Goal: Check status: Check status

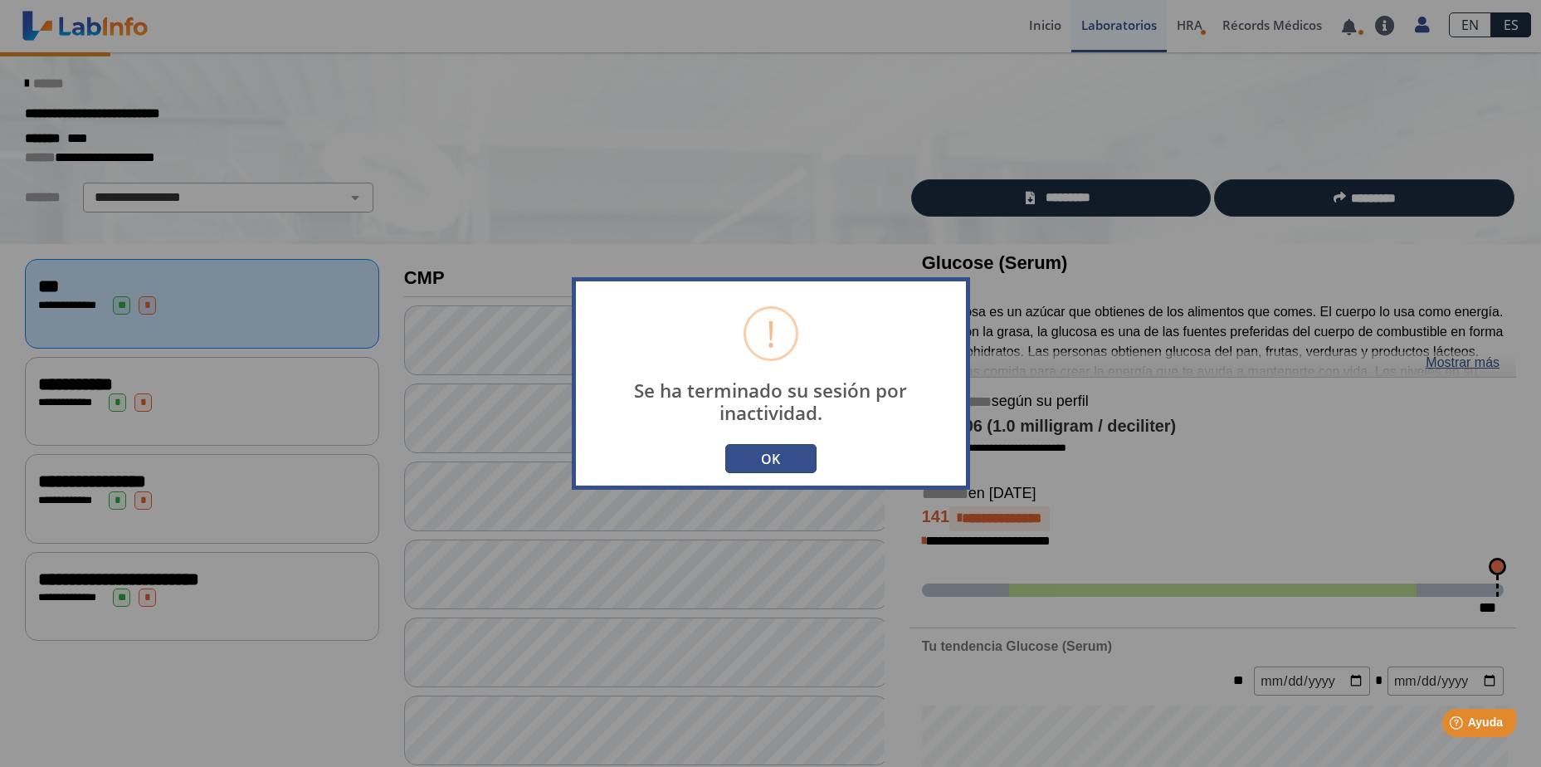
scroll to position [852, 0]
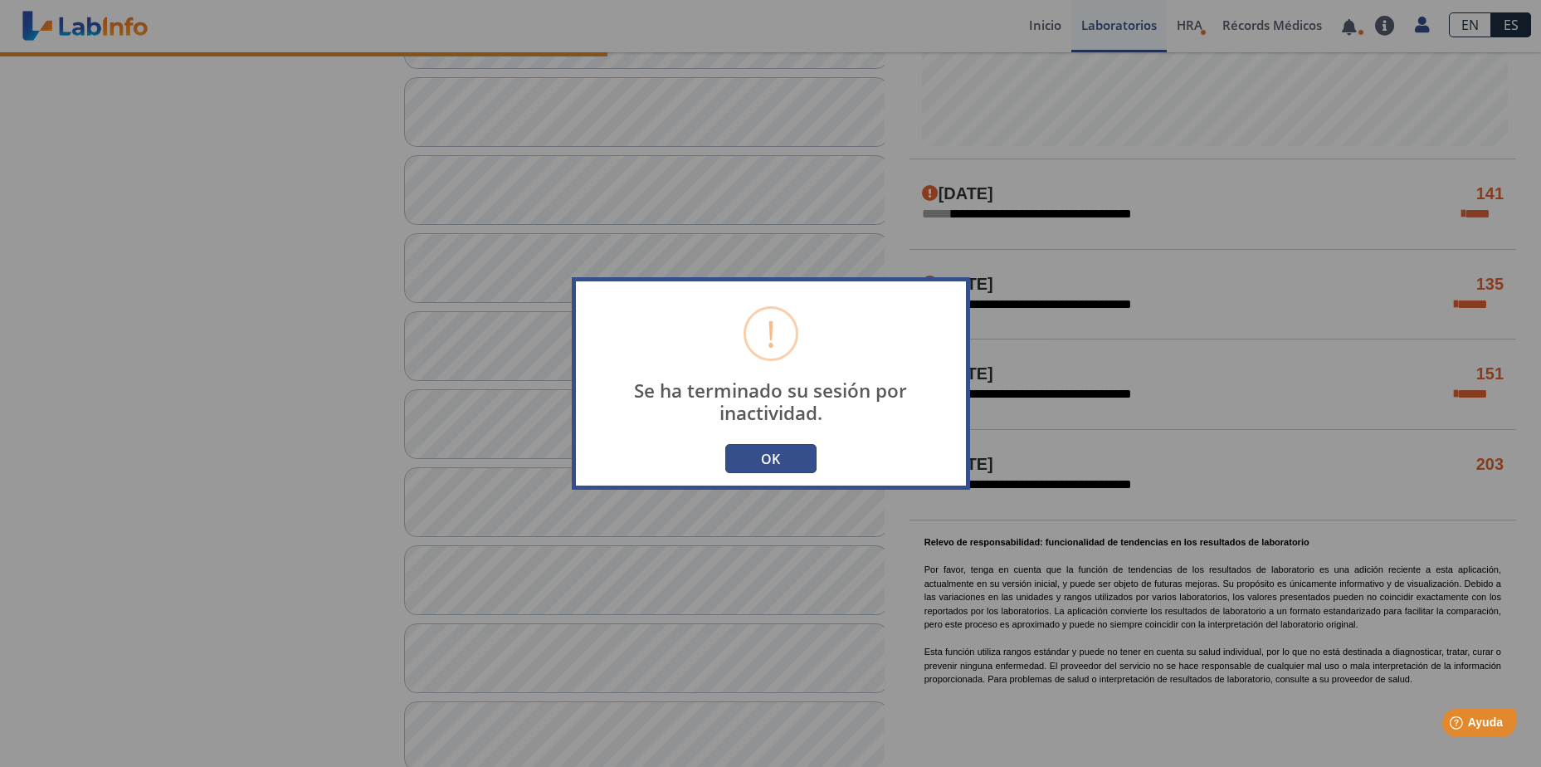
click at [768, 454] on button "OK" at bounding box center [770, 458] width 91 height 29
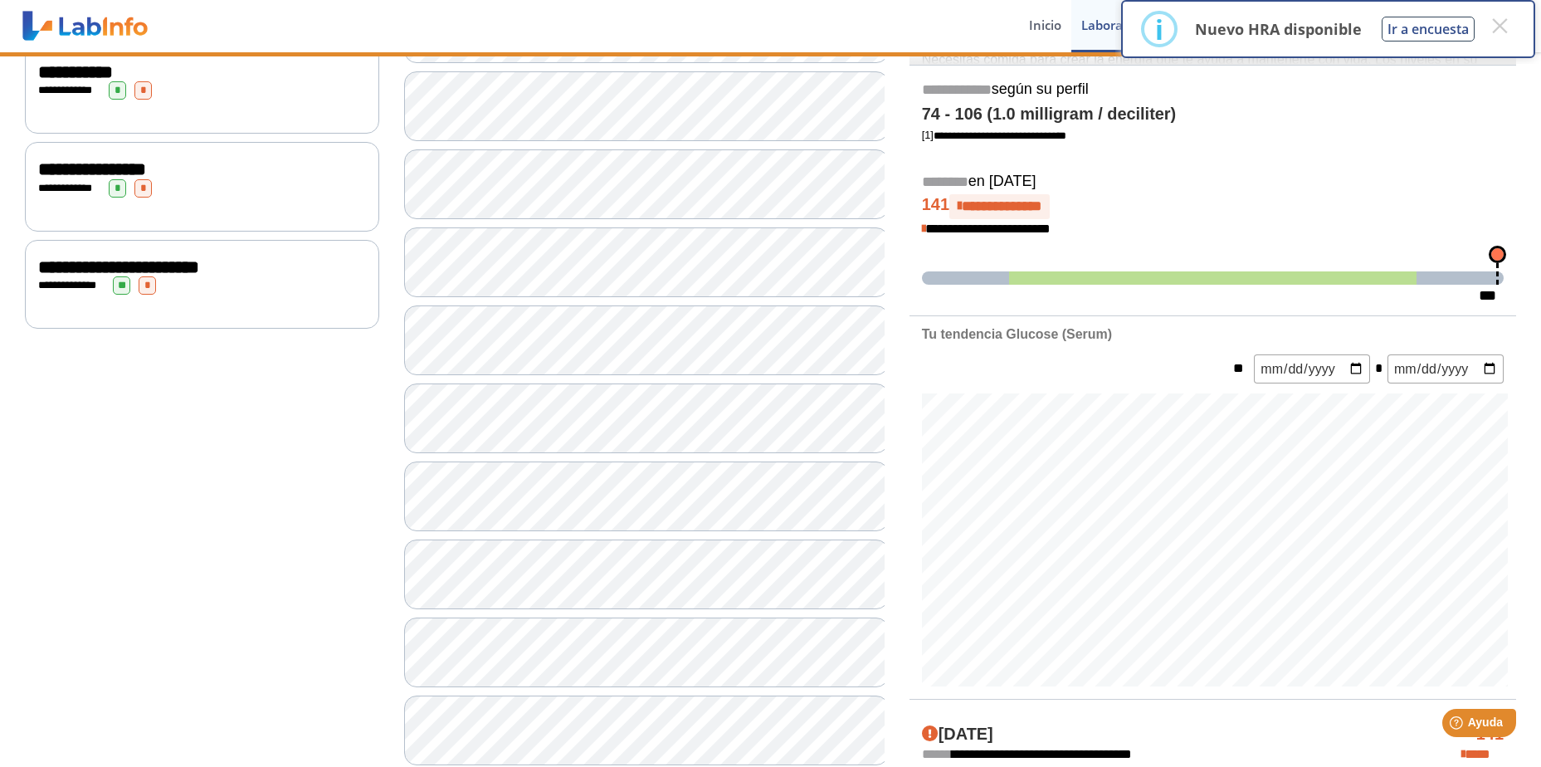
scroll to position [183, 0]
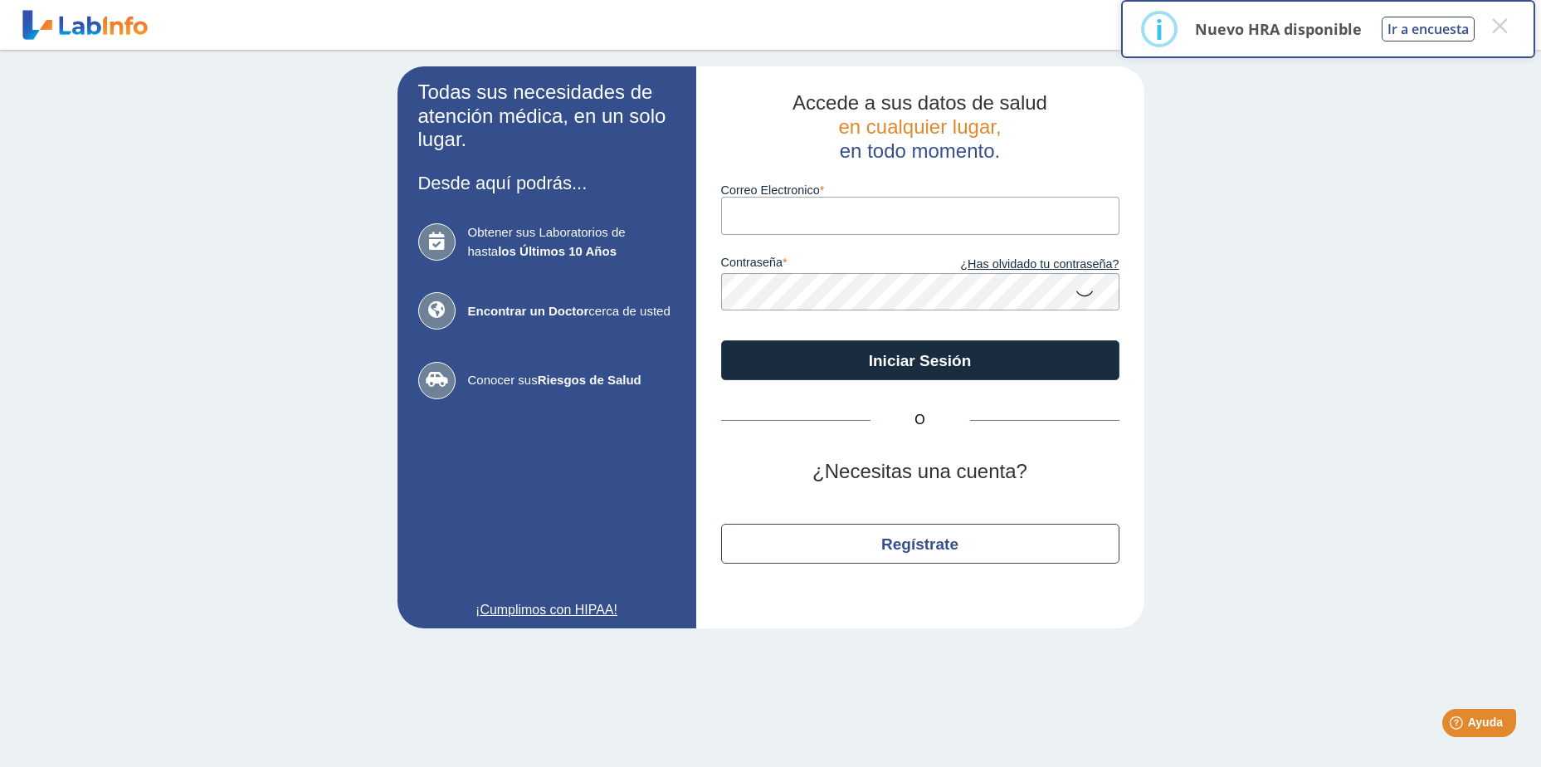
type input "[PERSON_NAME][EMAIL_ADDRESS][PERSON_NAME][DOMAIN_NAME]"
drag, startPoint x: 1536, startPoint y: 419, endPoint x: 1510, endPoint y: 314, distance: 107.7
click at [1510, 314] on main "Todas sus necesidades de atención médica, en un solo lugar. Desde aquí podrás..…" at bounding box center [770, 408] width 1541 height 717
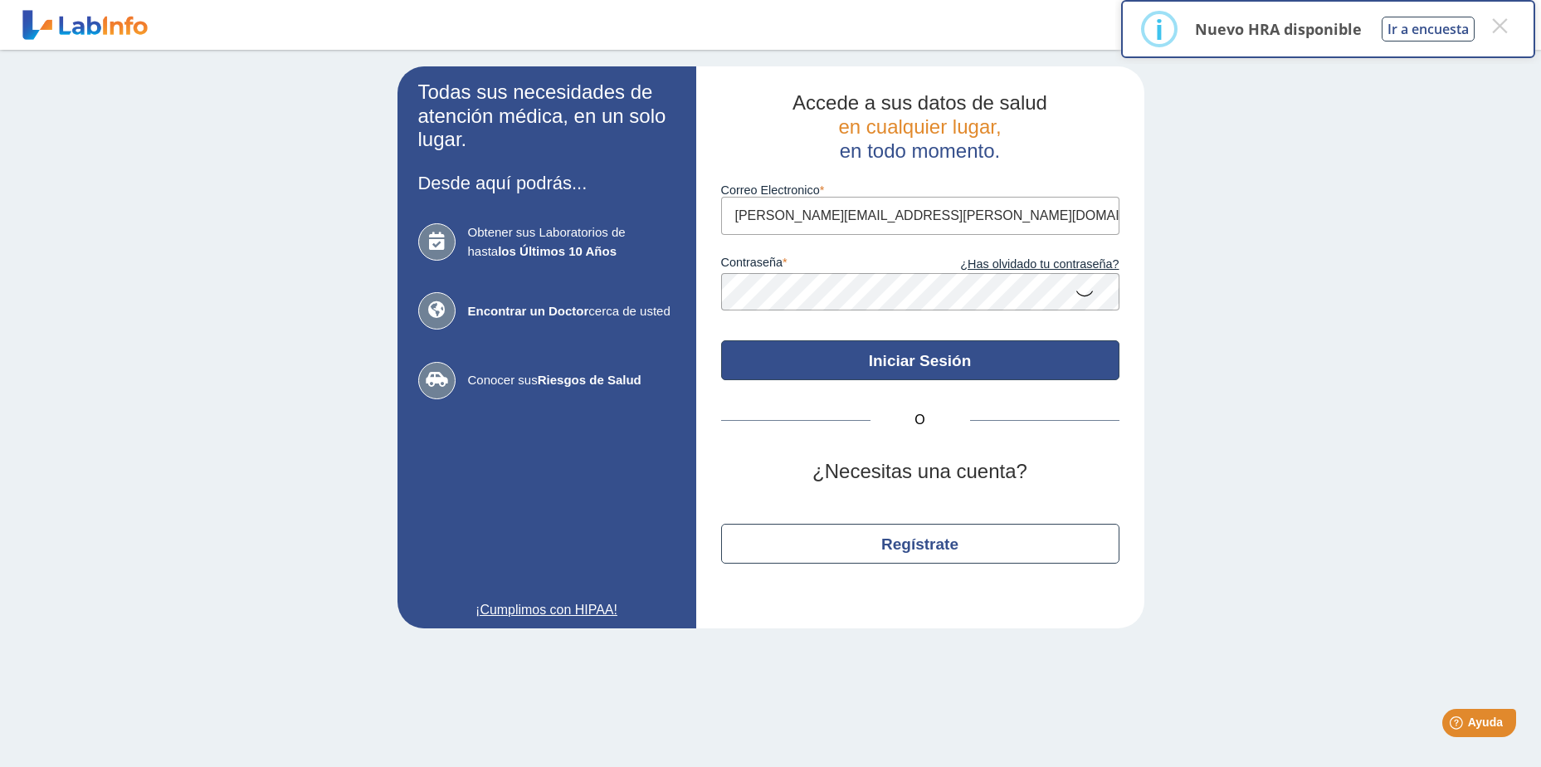
click at [922, 357] on button "Iniciar Sesión" at bounding box center [920, 360] width 398 height 40
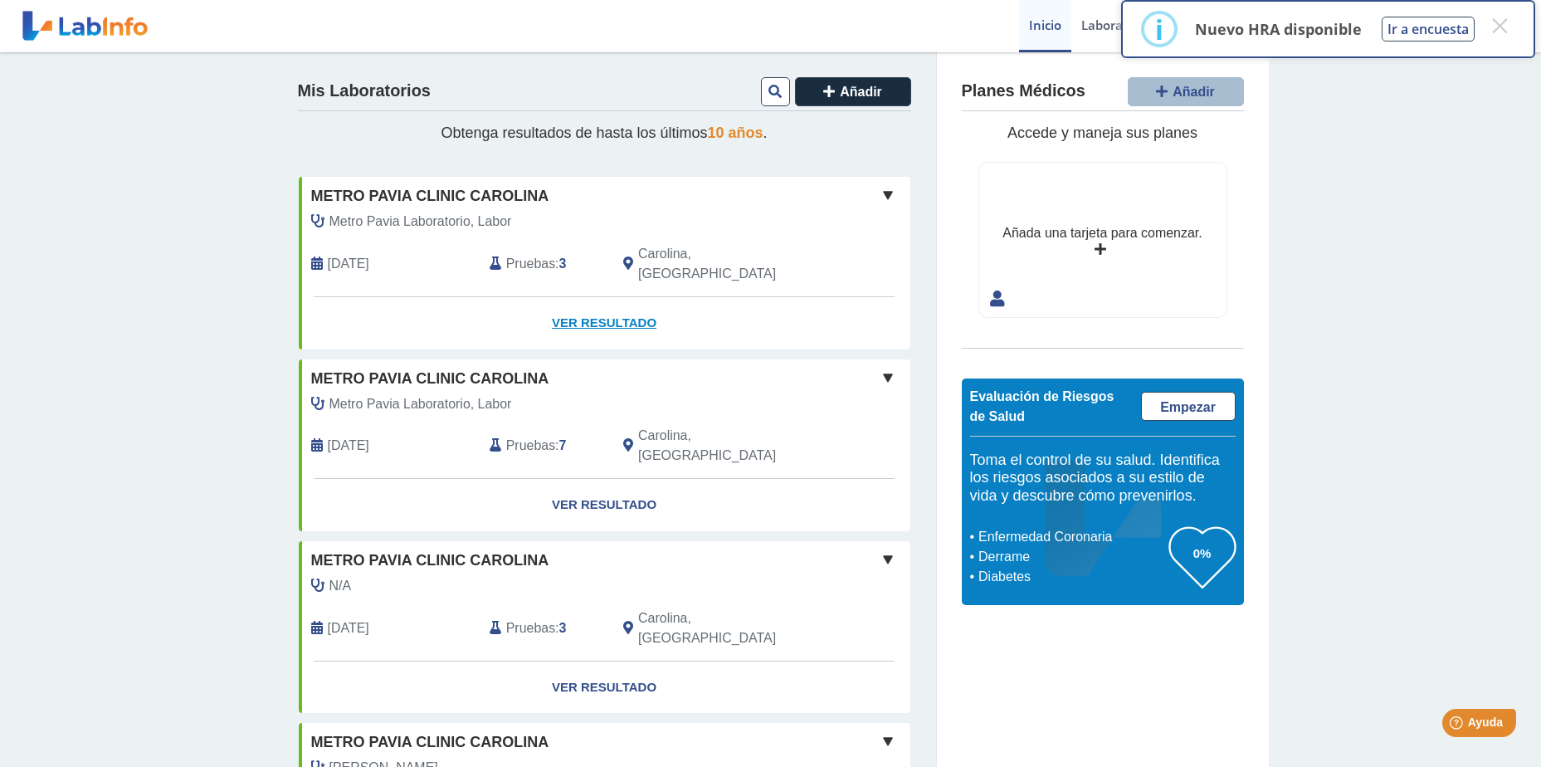
click at [603, 304] on link "Ver Resultado" at bounding box center [605, 323] width 612 height 52
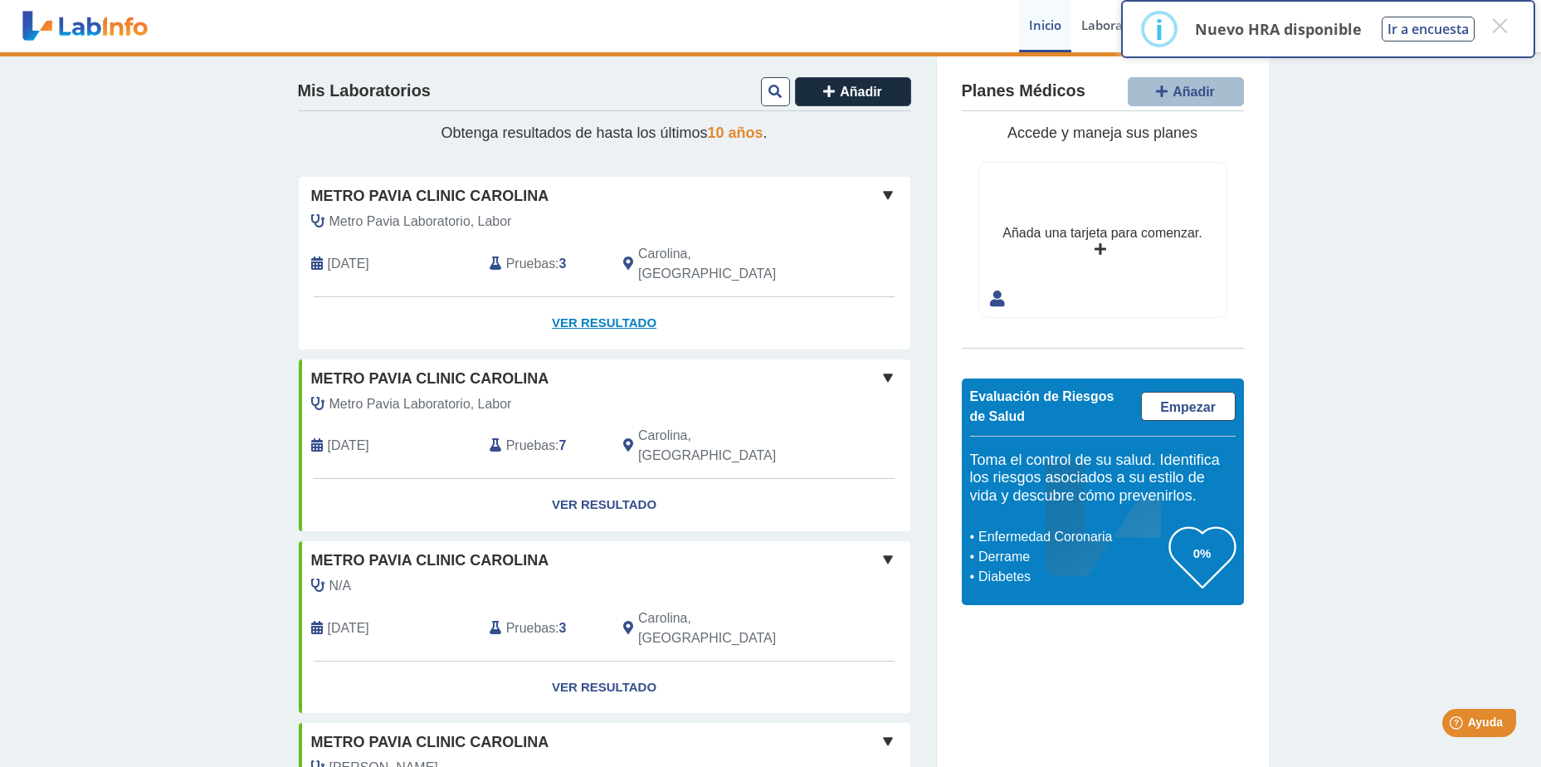
click at [601, 300] on link "Ver Resultado" at bounding box center [605, 323] width 612 height 52
click at [602, 300] on link "Ver Resultado" at bounding box center [605, 323] width 612 height 52
click at [587, 303] on link "Ver Resultado" at bounding box center [605, 323] width 612 height 52
